Goal: Information Seeking & Learning: Learn about a topic

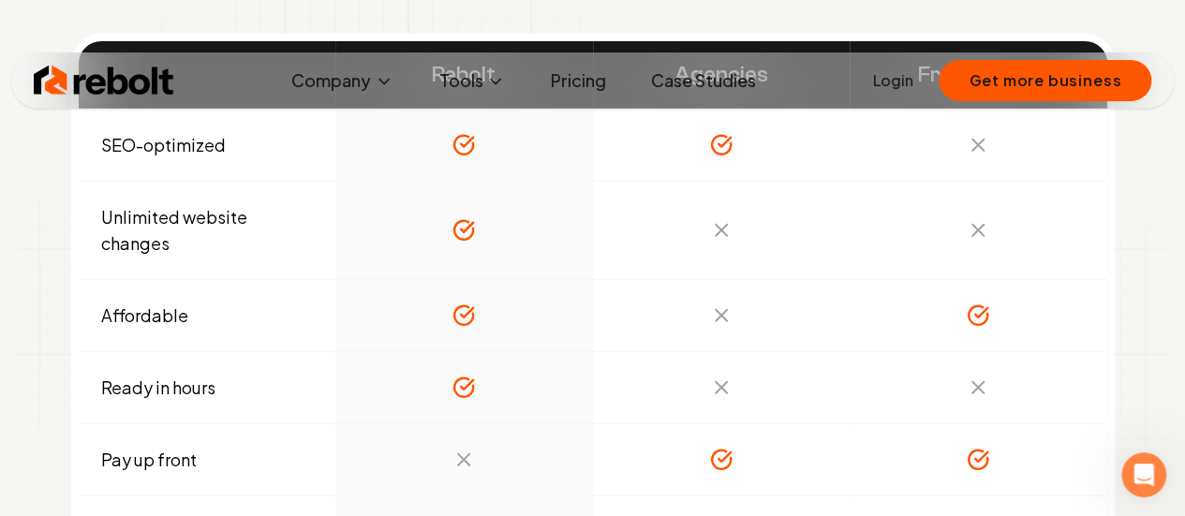
scroll to position [5900, 0]
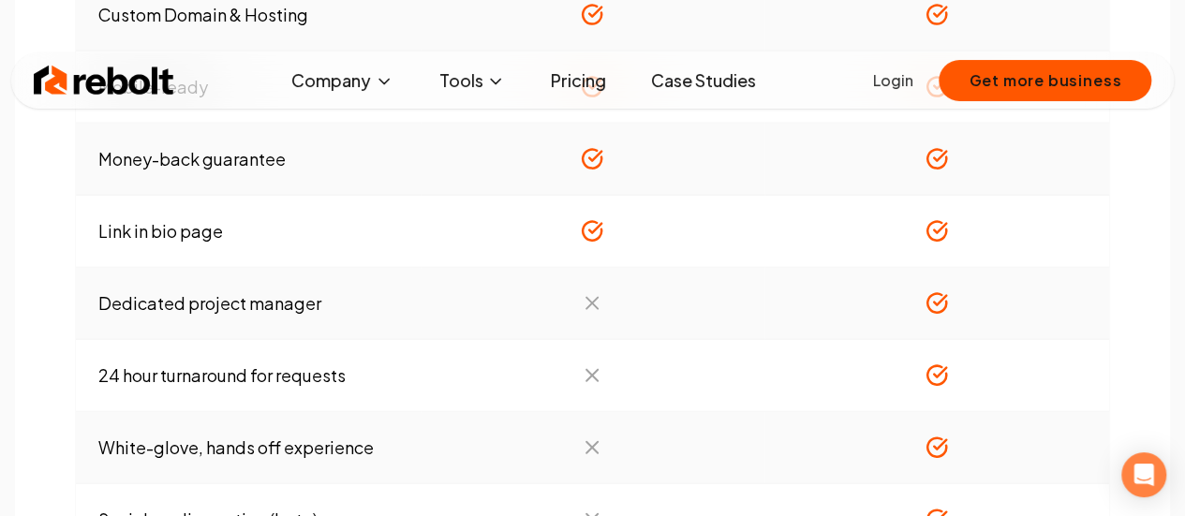
scroll to position [2154, 0]
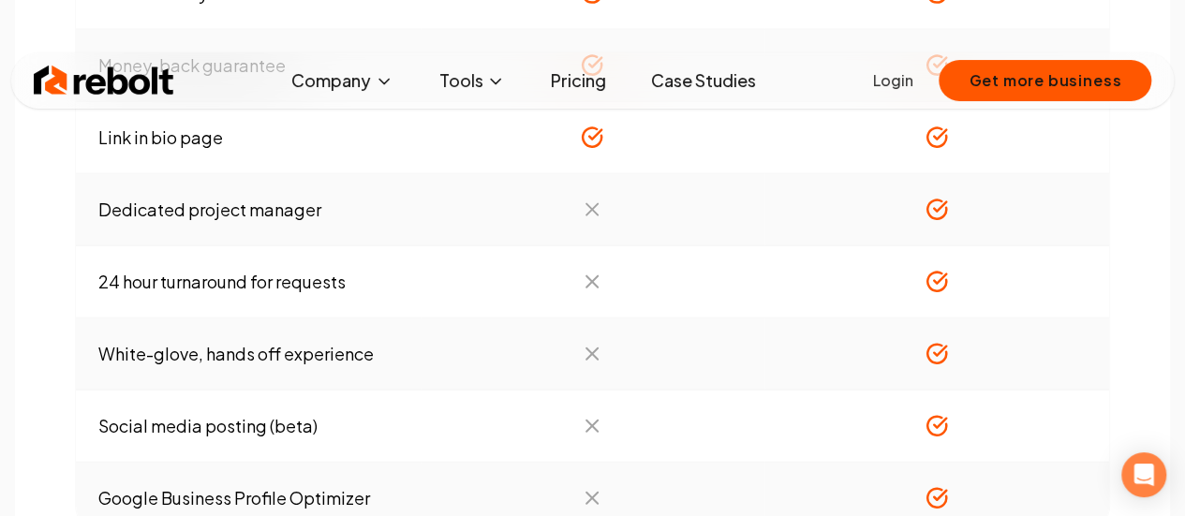
drag, startPoint x: 778, startPoint y: 201, endPoint x: 759, endPoint y: 207, distance: 20.5
click at [759, 207] on td at bounding box center [592, 210] width 345 height 72
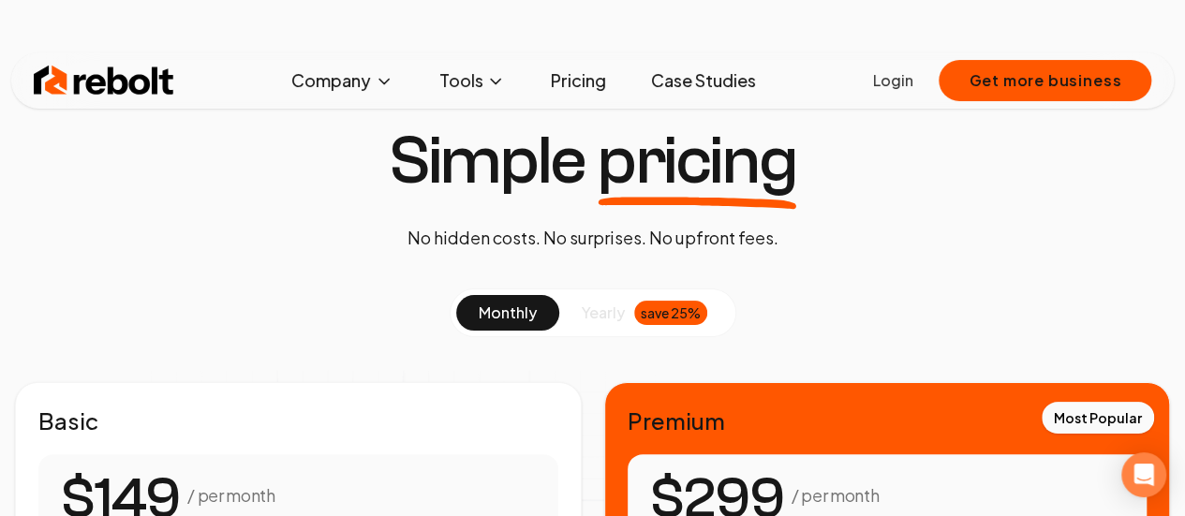
scroll to position [0, 0]
